Goal: Find specific page/section: Find specific page/section

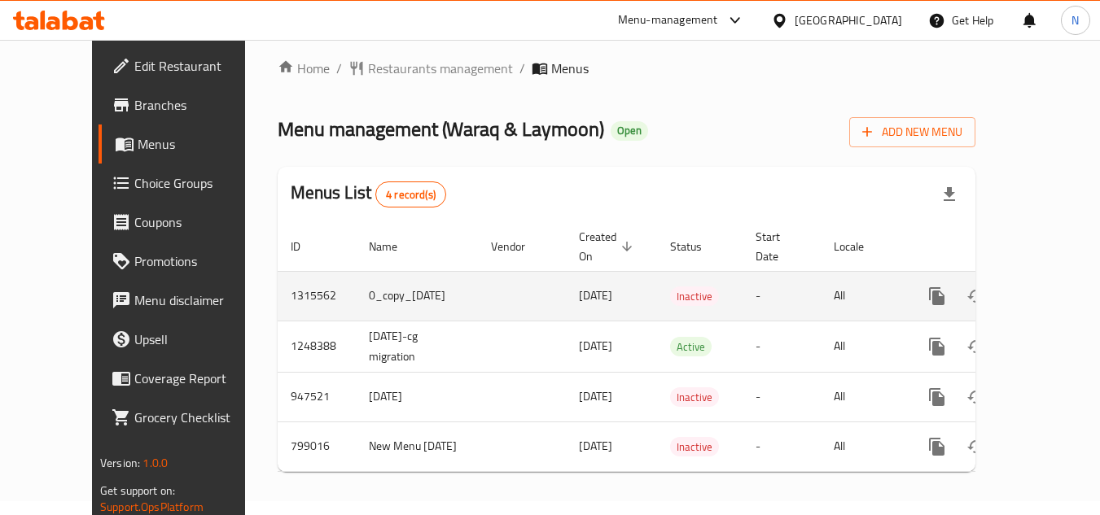
scroll to position [18, 0]
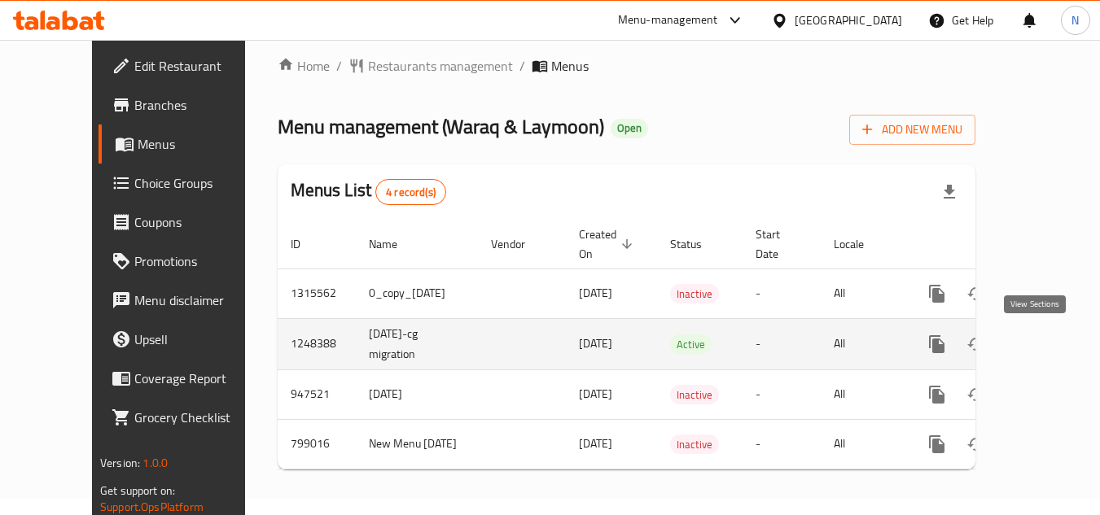
click at [1045, 335] on icon "enhanced table" at bounding box center [1055, 345] width 20 height 20
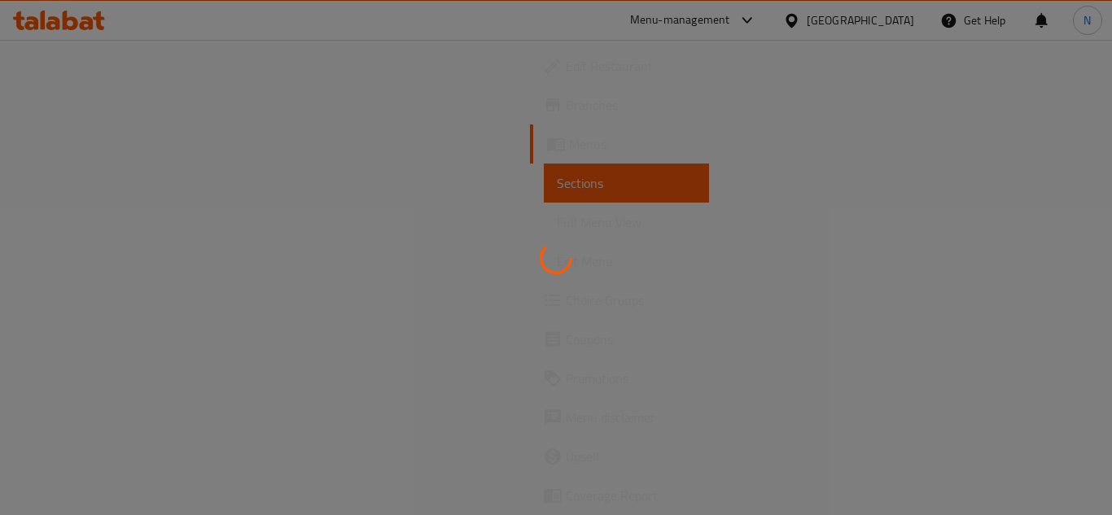
click at [91, 304] on div at bounding box center [556, 257] width 1112 height 515
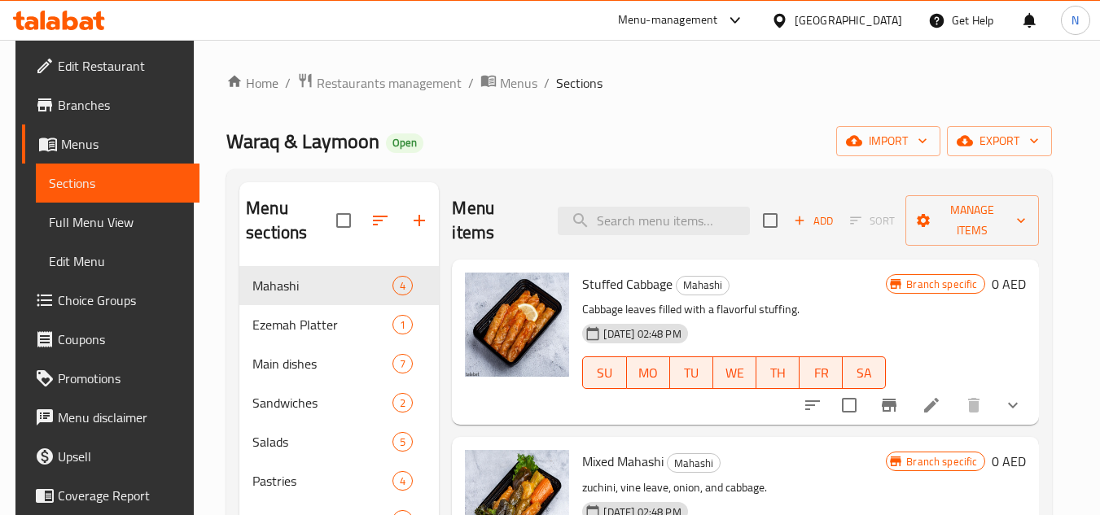
click at [96, 302] on span "Choice Groups" at bounding box center [122, 301] width 129 height 20
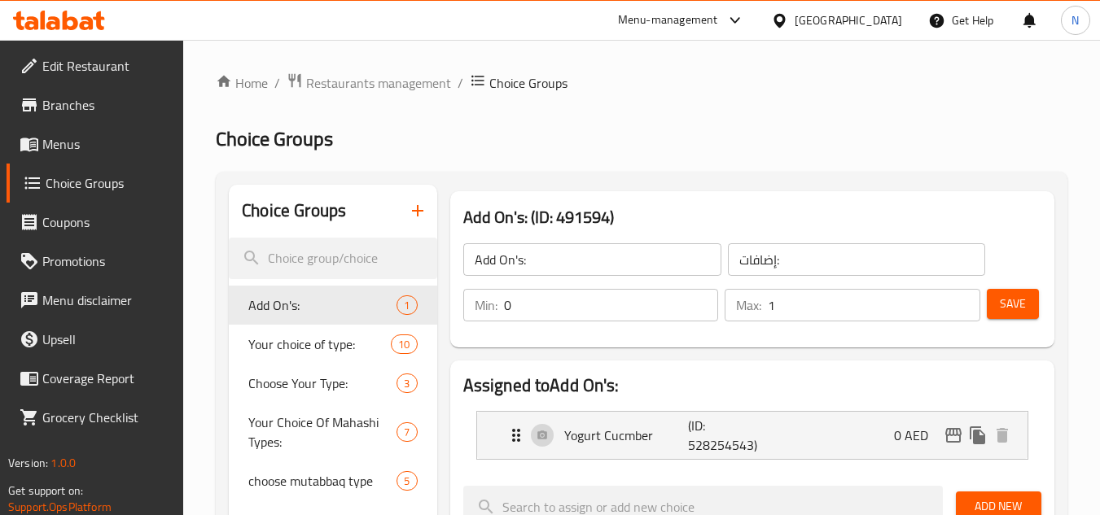
click at [90, 107] on span "Branches" at bounding box center [106, 105] width 129 height 20
